Goal: Task Accomplishment & Management: Manage account settings

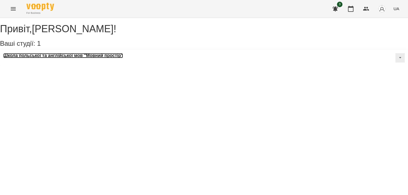
click at [70, 58] on h3 "Школа польської та англійської мов "Мовний простір"" at bounding box center [63, 55] width 120 height 5
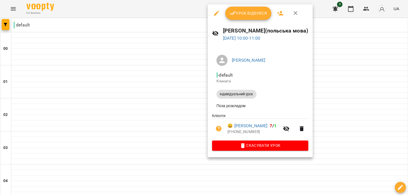
click at [250, 12] on span "Урок відбувся" at bounding box center [249, 13] width 38 height 7
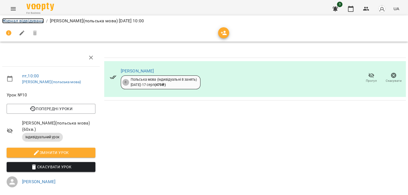
click at [22, 22] on link "Журнал відвідувань" at bounding box center [23, 20] width 42 height 5
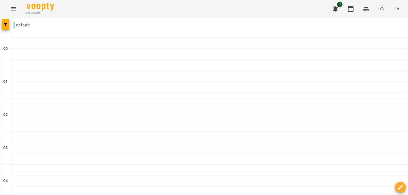
scroll to position [294, 0]
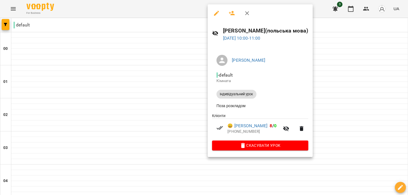
click at [347, 122] on div at bounding box center [204, 97] width 408 height 195
